Goal: Task Accomplishment & Management: Manage account settings

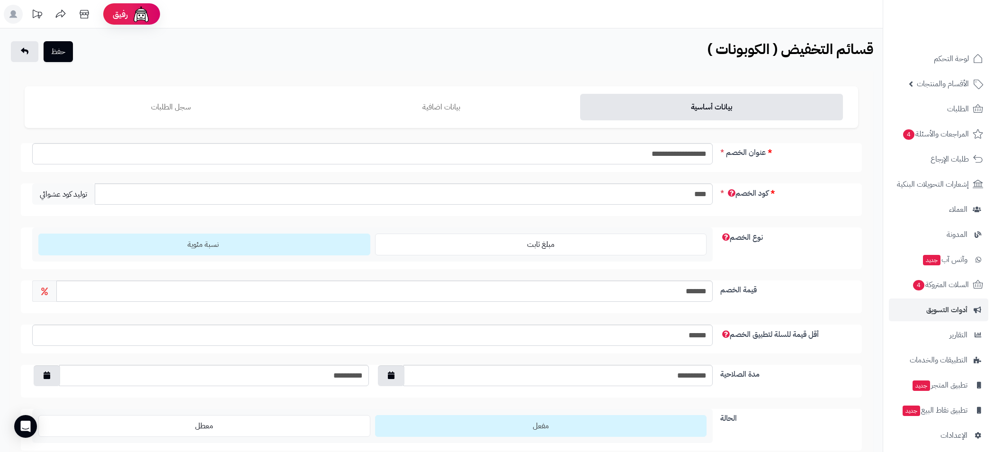
click at [949, 98] on link "الطلبات" at bounding box center [938, 109] width 99 height 23
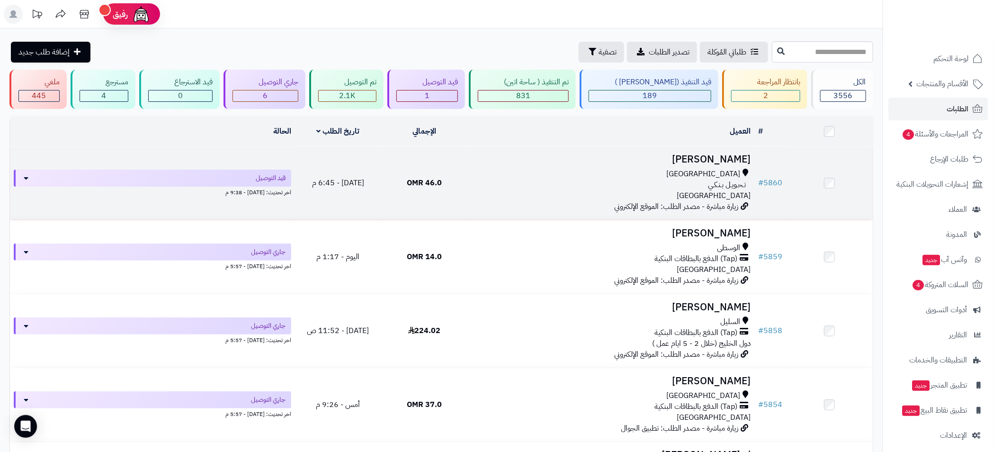
click at [503, 185] on div "تـحـويـل بـنـكـي" at bounding box center [611, 184] width 280 height 11
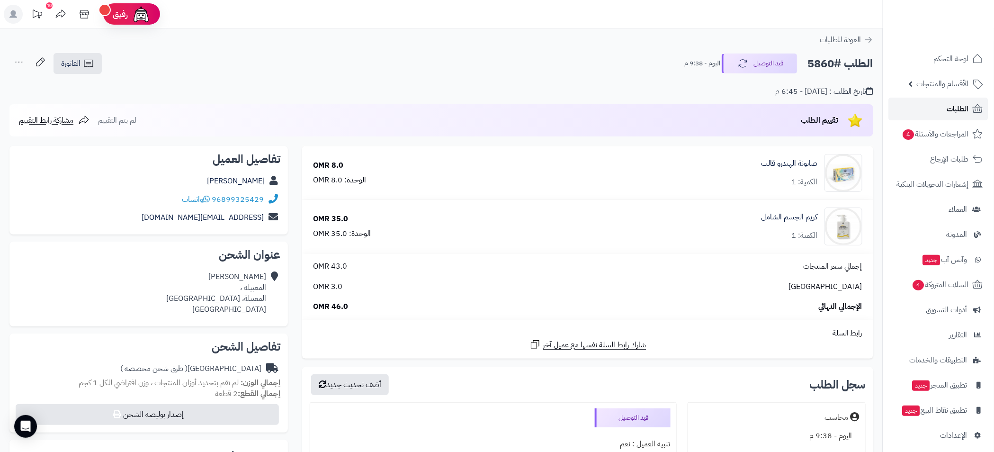
click at [965, 111] on span "الطلبات" at bounding box center [958, 108] width 22 height 13
